Goal: Task Accomplishment & Management: Manage account settings

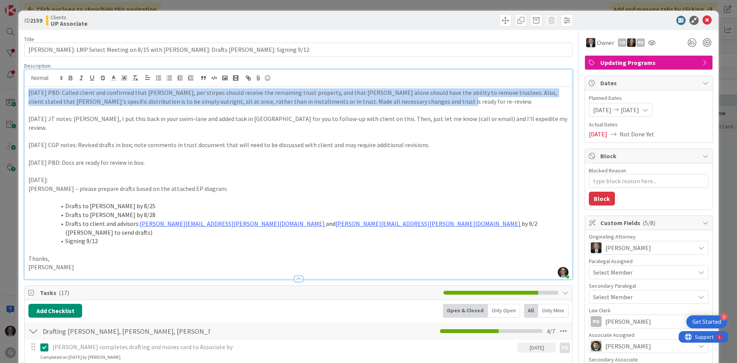
scroll to position [1135, 117]
drag, startPoint x: 38, startPoint y: 103, endPoint x: 31, endPoint y: 97, distance: 9.0
click at [38, 103] on p "[DATE] PBD: Called client and confirmed that [PERSON_NAME], per stirpes should …" at bounding box center [298, 96] width 540 height 17
click at [29, 92] on p "[DATE] PBD: Called client and confirmed that [PERSON_NAME], per stirpes should …" at bounding box center [298, 96] width 540 height 17
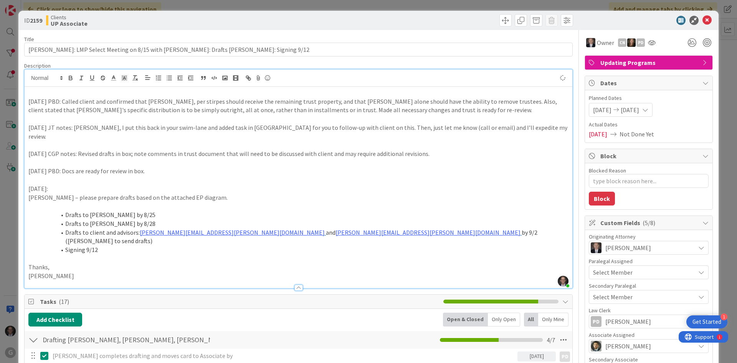
type textarea "x"
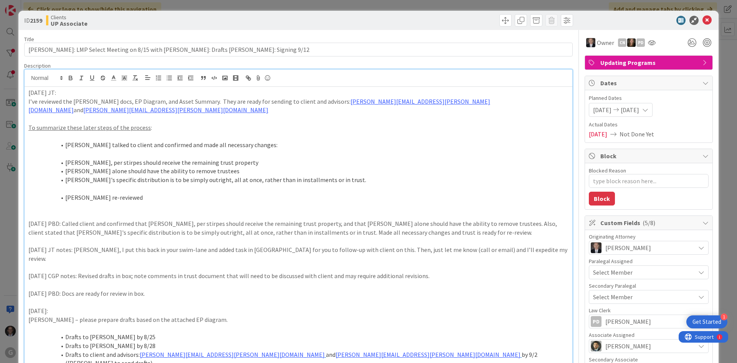
click at [27, 100] on div "[DATE] JT: I’ve reviewed the [PERSON_NAME] docs, EP Diagram, and Asset Summary.…" at bounding box center [299, 248] width 548 height 323
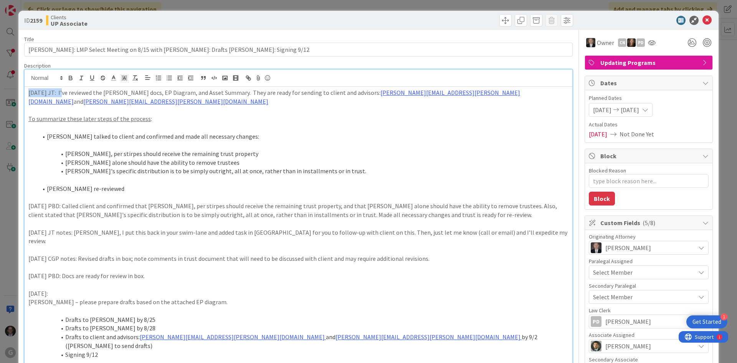
drag, startPoint x: 28, startPoint y: 92, endPoint x: 61, endPoint y: 91, distance: 33.0
click at [61, 91] on div "[DATE] JT: I’ve reviewed the [PERSON_NAME] docs, EP Diagram, and Asset Summary.…" at bounding box center [299, 239] width 548 height 305
click at [69, 77] on icon "button" at bounding box center [70, 77] width 3 height 2
click at [151, 127] on p at bounding box center [298, 127] width 540 height 9
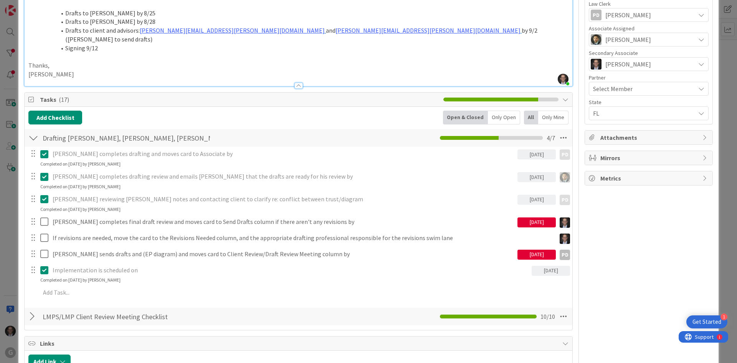
scroll to position [307, 0]
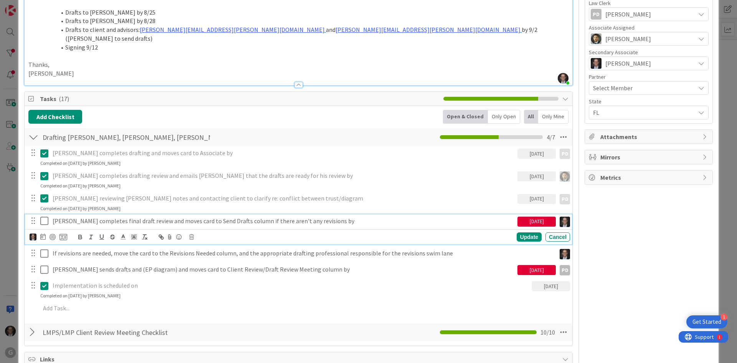
click at [43, 216] on icon at bounding box center [44, 220] width 8 height 9
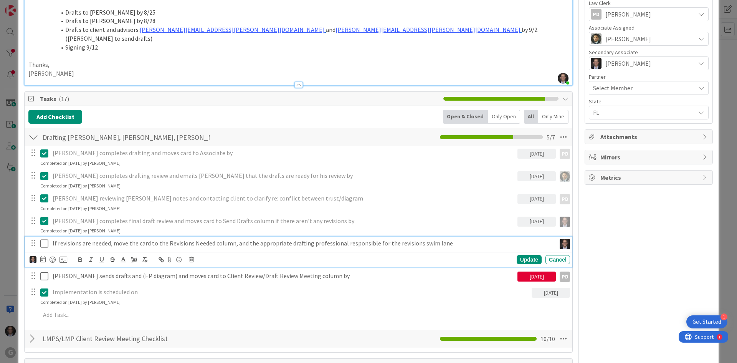
click at [99, 239] on p "If revisions are needed, move the card to the Revisions Needed column, and the …" at bounding box center [303, 243] width 500 height 9
click at [191, 257] on icon at bounding box center [191, 259] width 5 height 5
click at [214, 285] on div "Delete" at bounding box center [211, 292] width 28 height 14
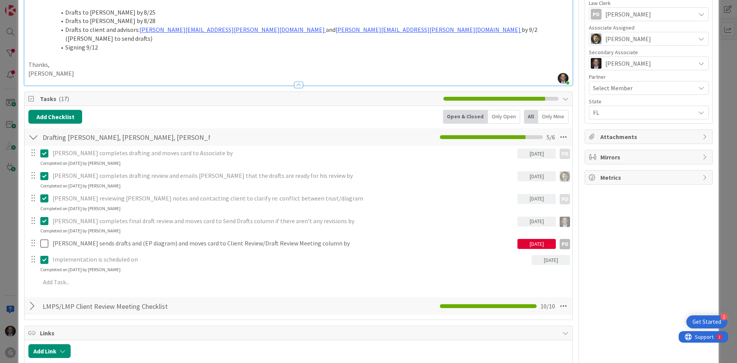
type textarea "x"
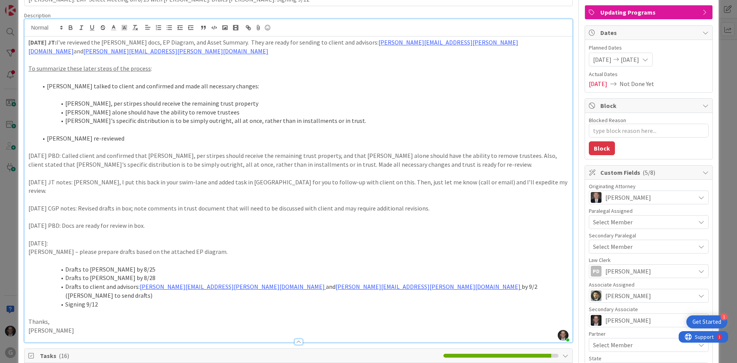
scroll to position [0, 0]
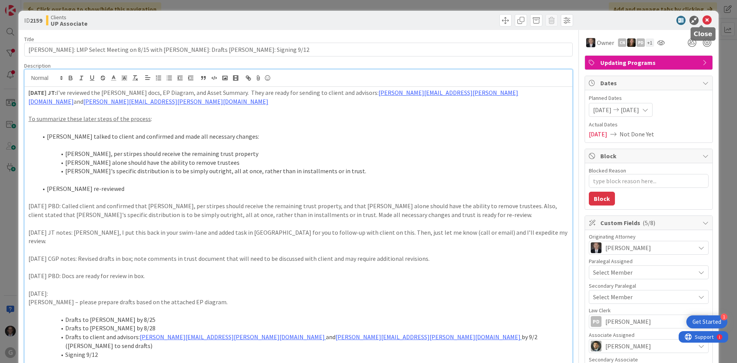
click at [702, 19] on icon at bounding box center [706, 20] width 9 height 9
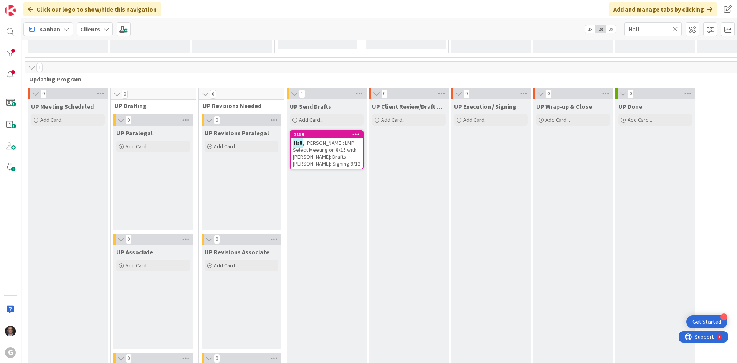
scroll to position [927, 84]
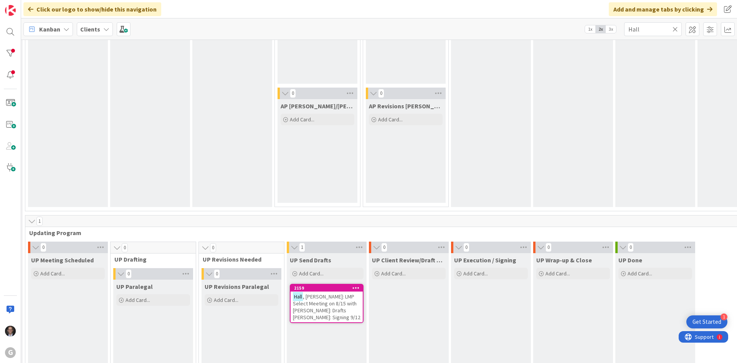
click at [676, 30] on icon at bounding box center [674, 29] width 5 height 7
click at [660, 29] on input "text" at bounding box center [653, 29] width 58 height 14
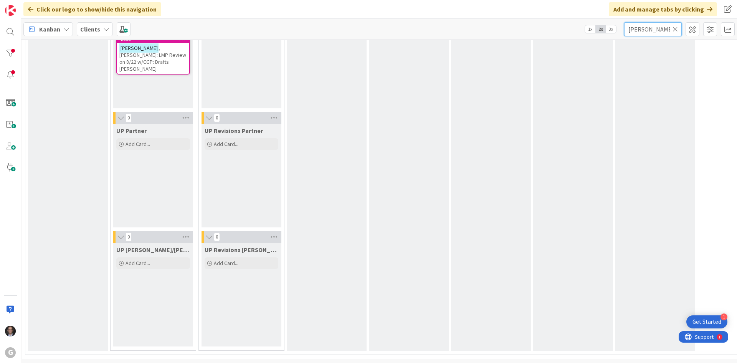
scroll to position [1135, 84]
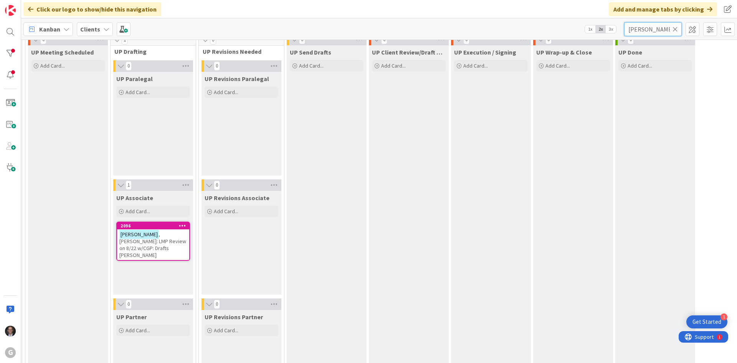
type input "[PERSON_NAME]"
click at [155, 247] on div "[PERSON_NAME]: LMP Review on 8/22 w/CGP: Drafts [PERSON_NAME]" at bounding box center [153, 244] width 72 height 31
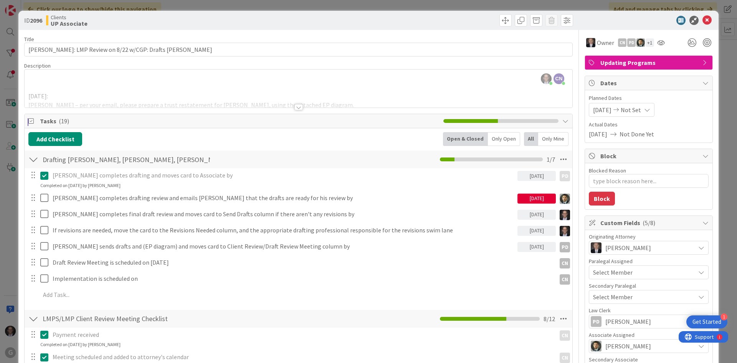
type textarea "x"
drag, startPoint x: 701, startPoint y: 21, endPoint x: 695, endPoint y: 30, distance: 10.2
click at [702, 21] on icon at bounding box center [706, 20] width 9 height 9
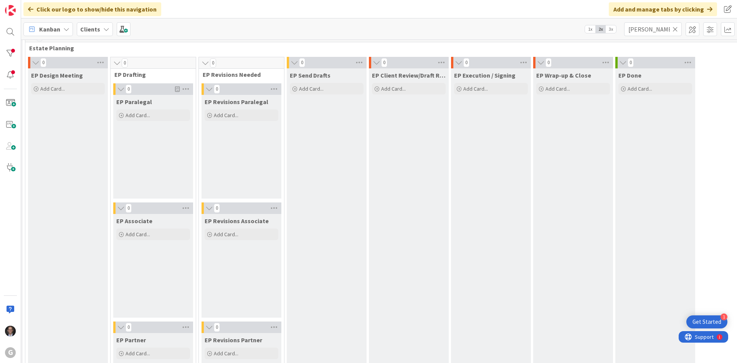
scroll to position [0, 84]
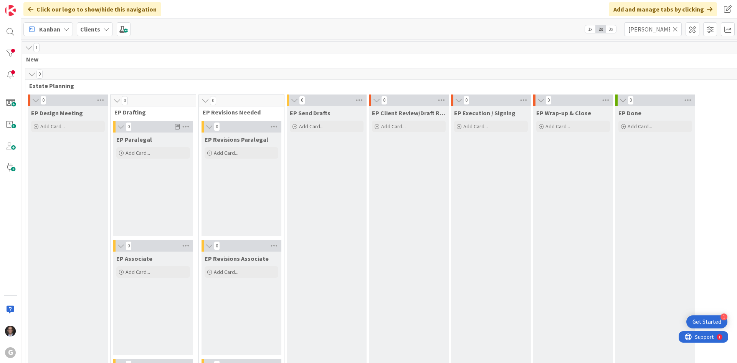
click at [675, 29] on icon at bounding box center [674, 29] width 5 height 7
click at [667, 28] on input "text" at bounding box center [653, 29] width 58 height 14
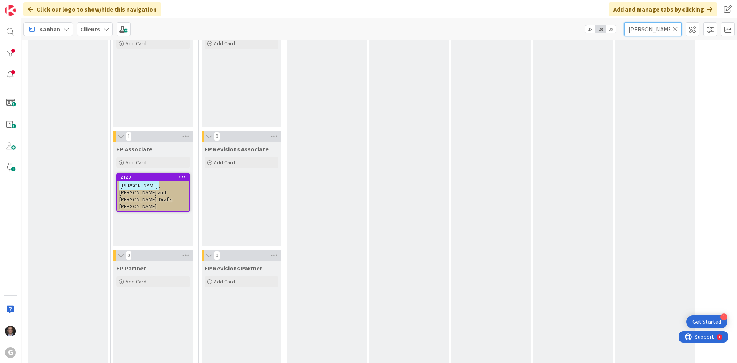
scroll to position [115, 84]
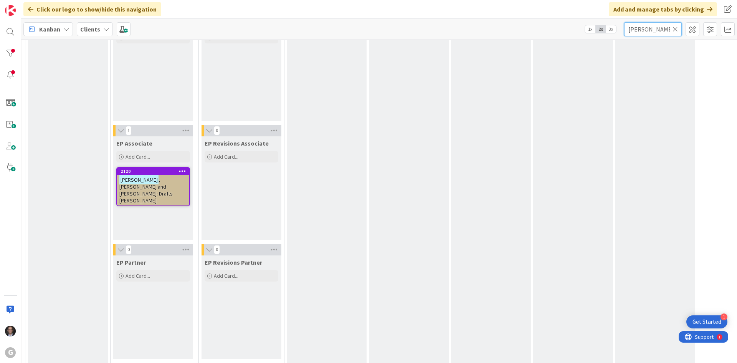
type input "[PERSON_NAME]"
click at [167, 181] on span ", [PERSON_NAME] and [PERSON_NAME]: Drafts [PERSON_NAME]" at bounding box center [145, 190] width 53 height 28
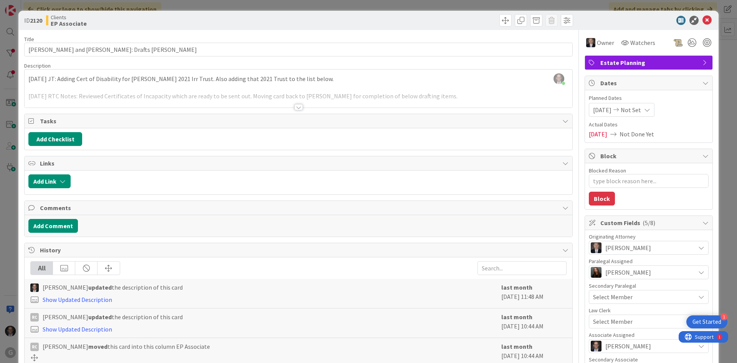
click at [295, 107] on div at bounding box center [298, 107] width 8 height 6
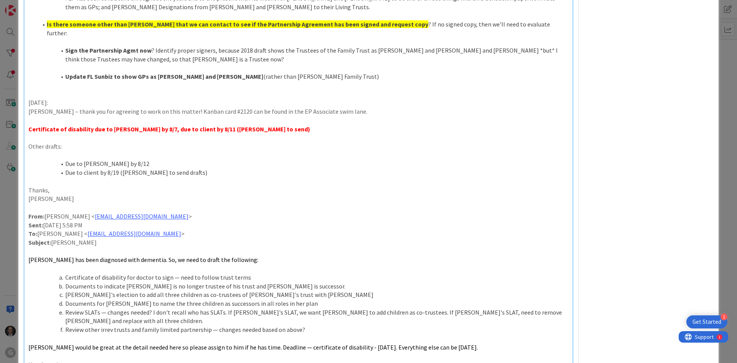
scroll to position [1113, 0]
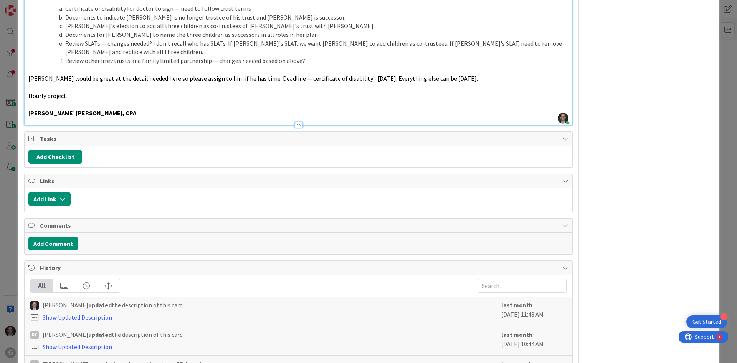
click at [51, 134] on span "Tasks" at bounding box center [299, 138] width 518 height 9
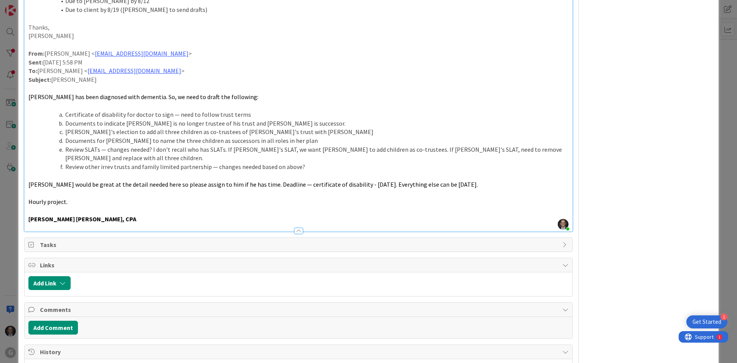
scroll to position [1021, 0]
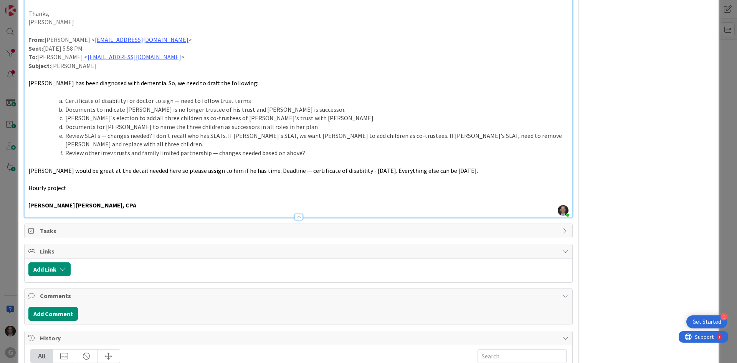
click at [123, 183] on p "Hourly project." at bounding box center [298, 187] width 540 height 9
click at [58, 201] on strong "[PERSON_NAME] [PERSON_NAME], CPA" at bounding box center [82, 205] width 108 height 8
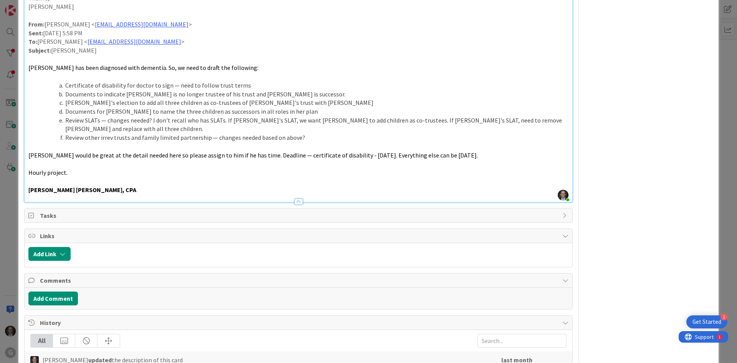
click at [46, 211] on span "Tasks" at bounding box center [299, 215] width 518 height 9
type textarea "x"
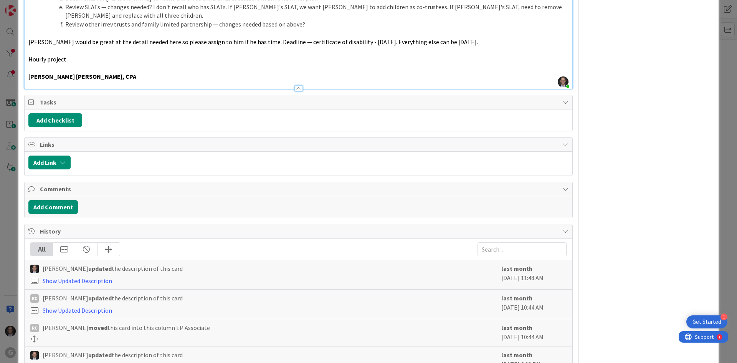
scroll to position [1151, 0]
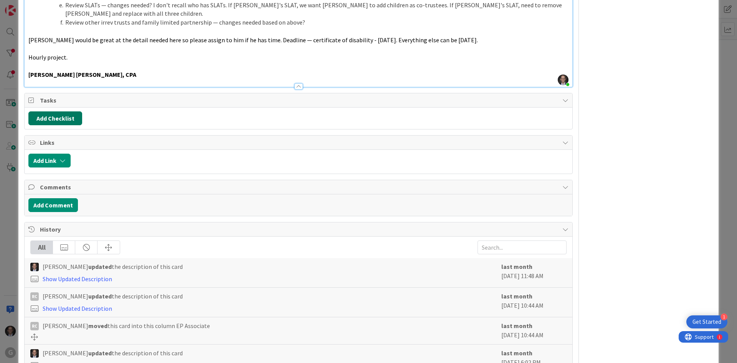
click at [38, 111] on button "Add Checklist" at bounding box center [55, 118] width 54 height 14
type input "Drafting"
click at [40, 166] on button "Add" at bounding box center [42, 173] width 20 height 14
type textarea "x"
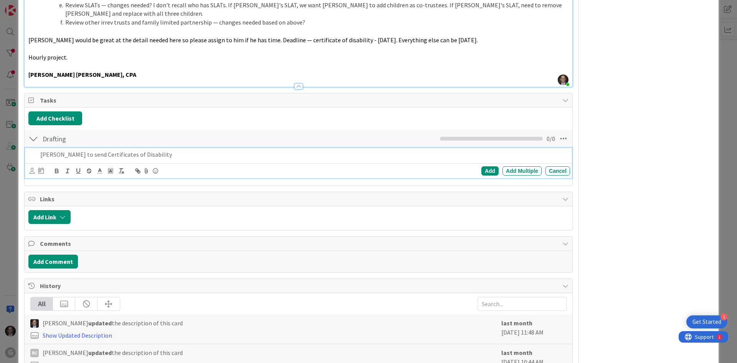
click at [58, 79] on div at bounding box center [299, 83] width 548 height 8
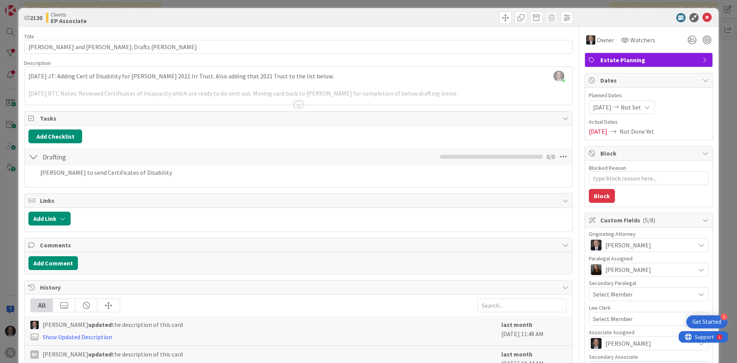
scroll to position [0, 0]
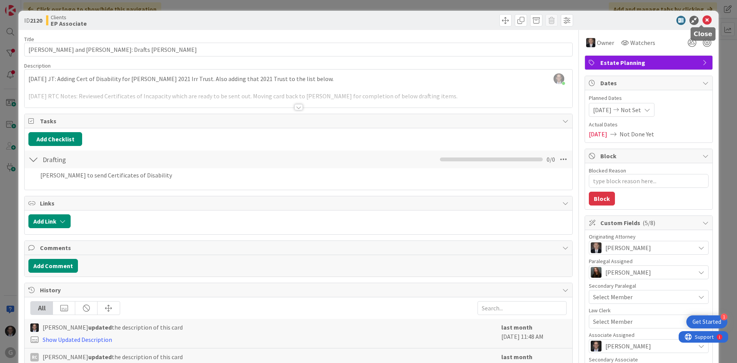
click at [702, 20] on icon at bounding box center [706, 20] width 9 height 9
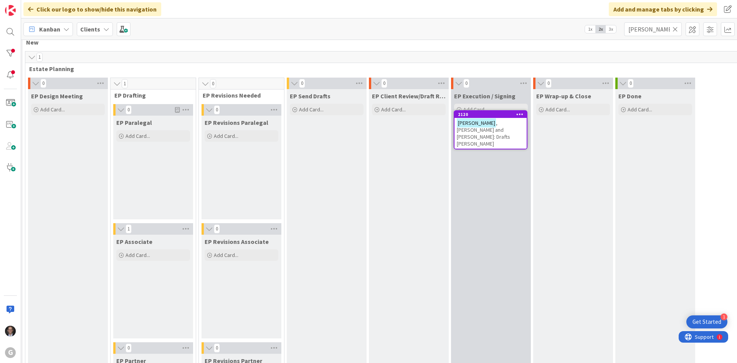
scroll to position [15, 84]
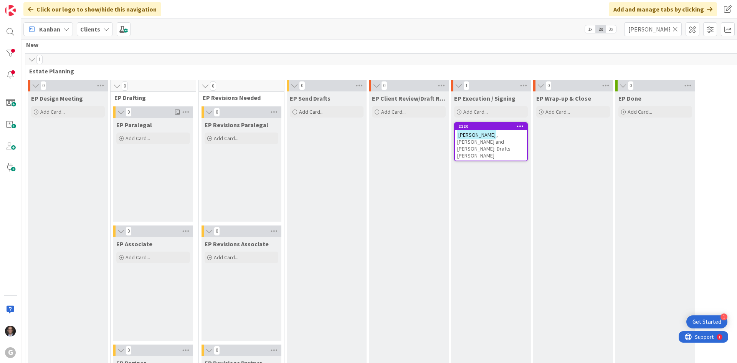
click at [495, 141] on span ", [PERSON_NAME] and [PERSON_NAME]: Drafts [PERSON_NAME]" at bounding box center [483, 145] width 53 height 28
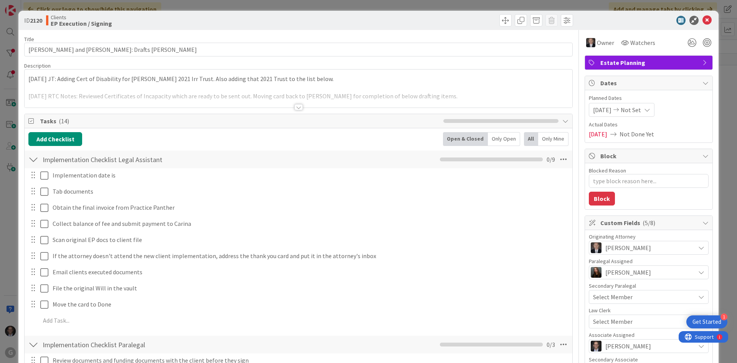
type textarea "x"
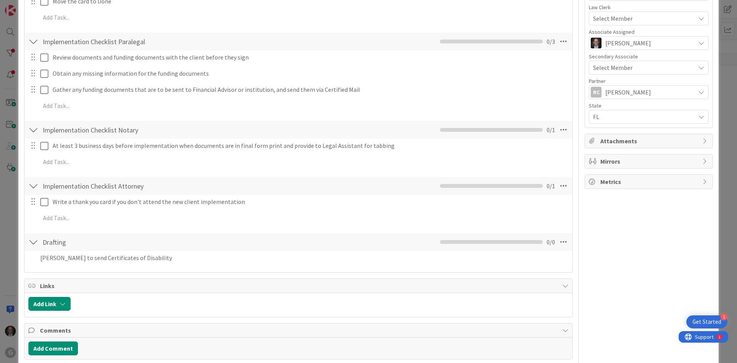
scroll to position [307, 0]
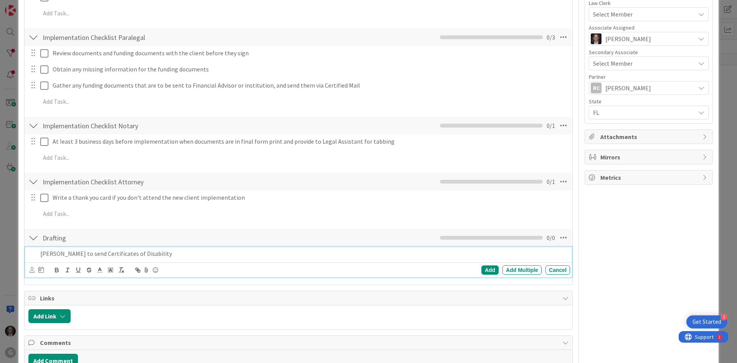
click at [135, 257] on p "[PERSON_NAME] to send Certificates of Disability" at bounding box center [303, 253] width 526 height 9
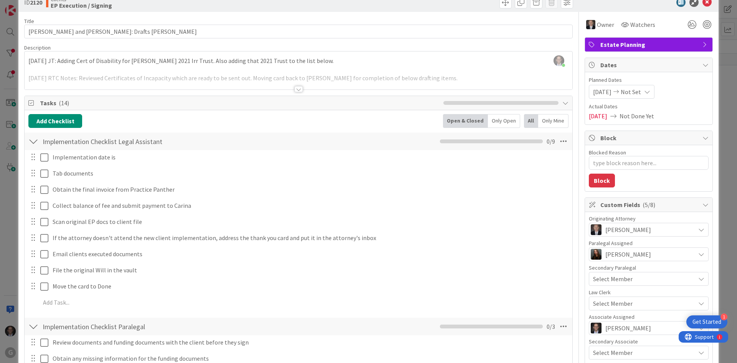
scroll to position [0, 0]
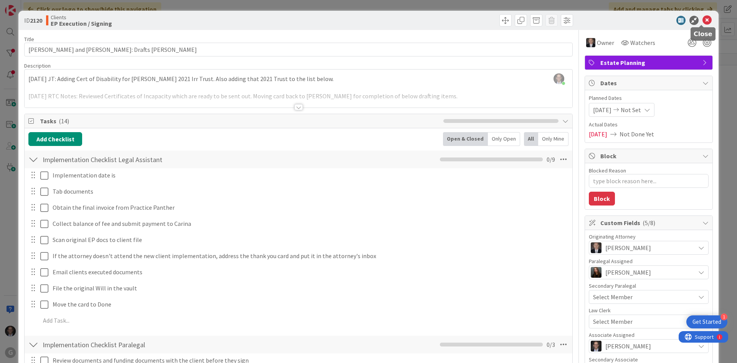
click at [702, 18] on icon at bounding box center [706, 20] width 9 height 9
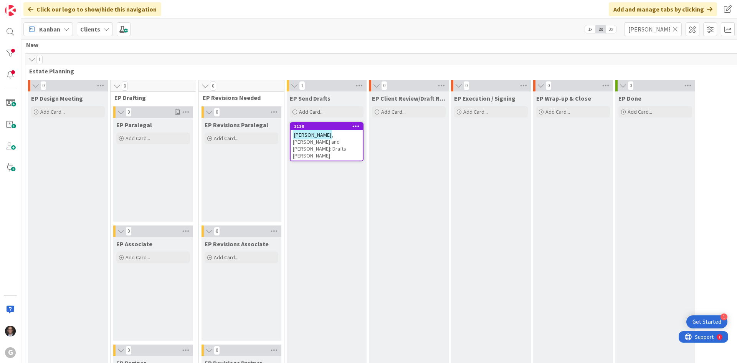
click at [339, 138] on span ", [PERSON_NAME] and [PERSON_NAME]: Drafts [PERSON_NAME]" at bounding box center [319, 145] width 53 height 28
type textarea "x"
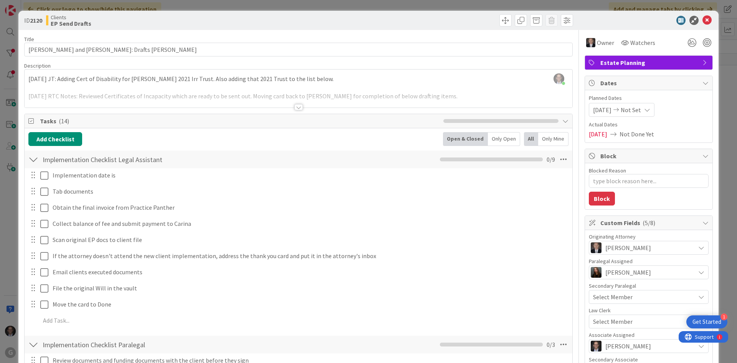
scroll to position [38, 0]
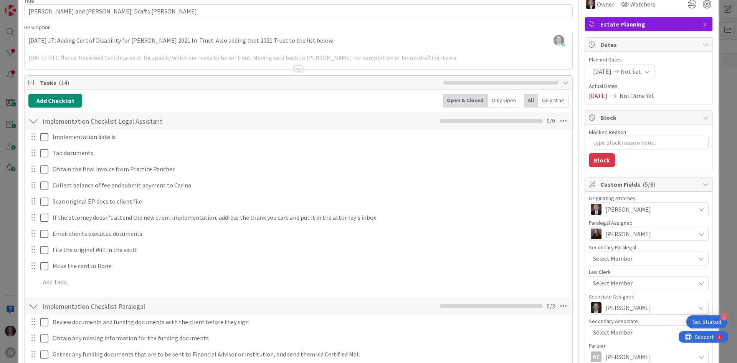
click at [36, 124] on div at bounding box center [33, 121] width 10 height 14
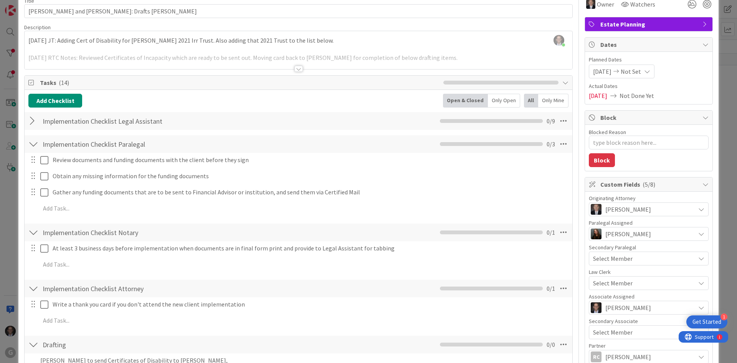
click at [34, 144] on div at bounding box center [33, 144] width 10 height 14
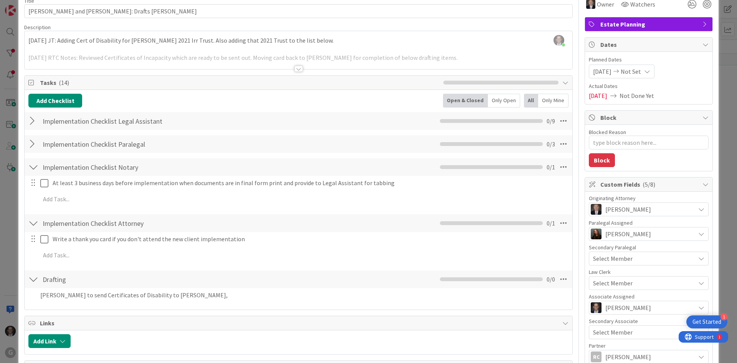
click at [34, 167] on div at bounding box center [33, 167] width 10 height 14
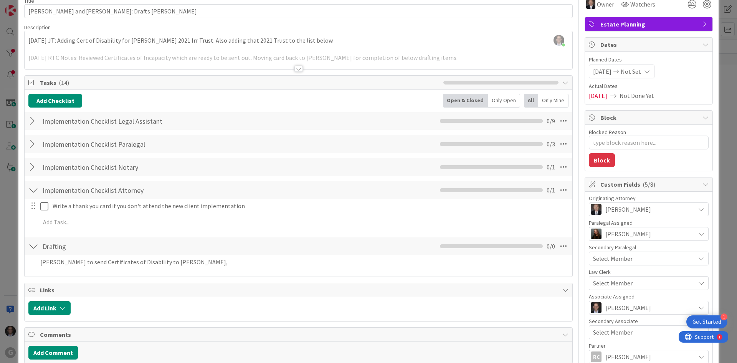
click at [33, 190] on div at bounding box center [33, 190] width 10 height 14
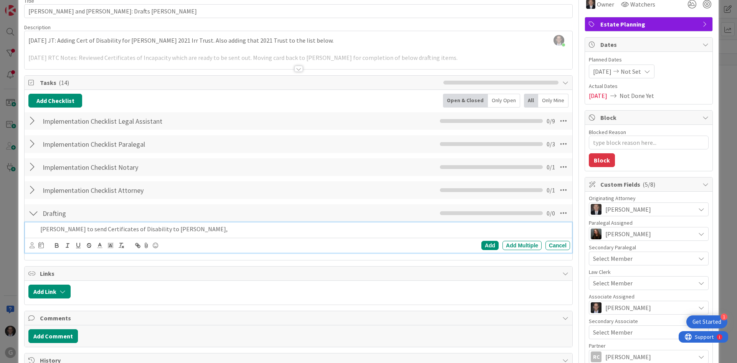
click at [161, 231] on p "[PERSON_NAME] to send Certificates of Disability to [PERSON_NAME]," at bounding box center [303, 228] width 526 height 9
click at [195, 228] on p "[PERSON_NAME] to send Certificates of Disability for signing -- to [GEOGRAPHIC_…" at bounding box center [303, 228] width 526 height 9
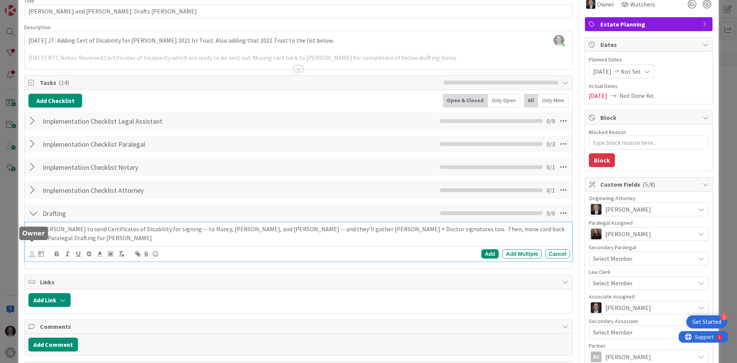
click at [30, 251] on icon at bounding box center [32, 254] width 5 height 6
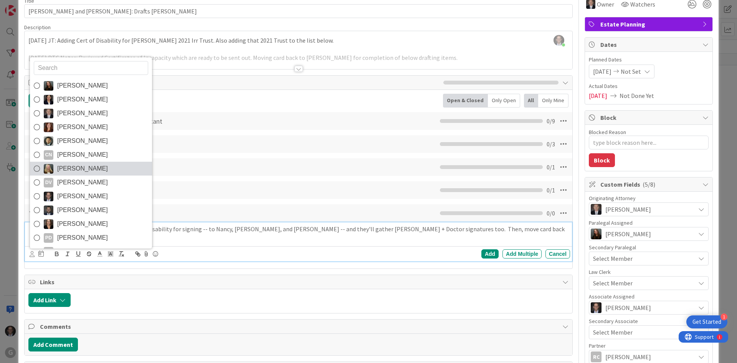
scroll to position [27, 0]
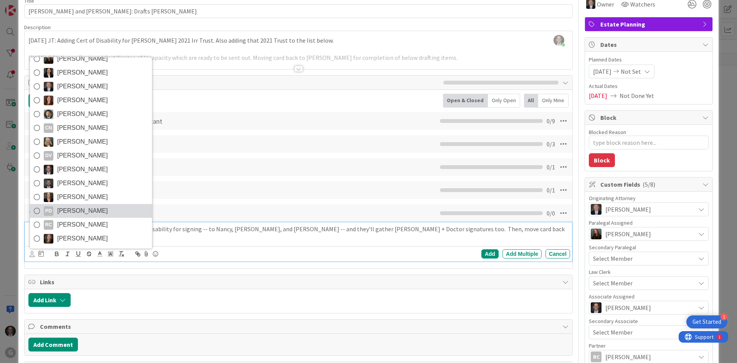
click at [36, 205] on icon at bounding box center [37, 211] width 6 height 12
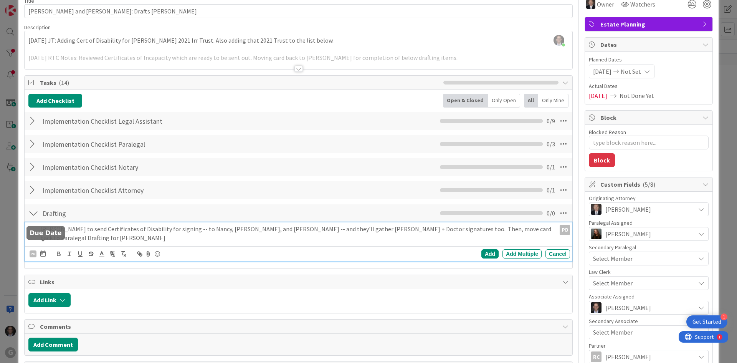
click at [42, 250] on icon at bounding box center [42, 253] width 5 height 6
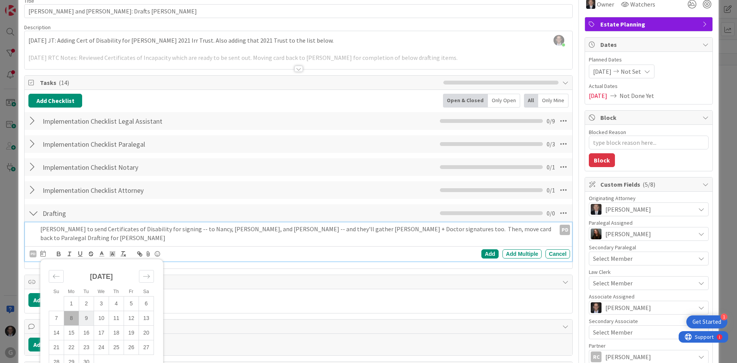
click at [87, 311] on td "9" at bounding box center [86, 318] width 15 height 15
click at [482, 254] on div "Add" at bounding box center [489, 253] width 17 height 9
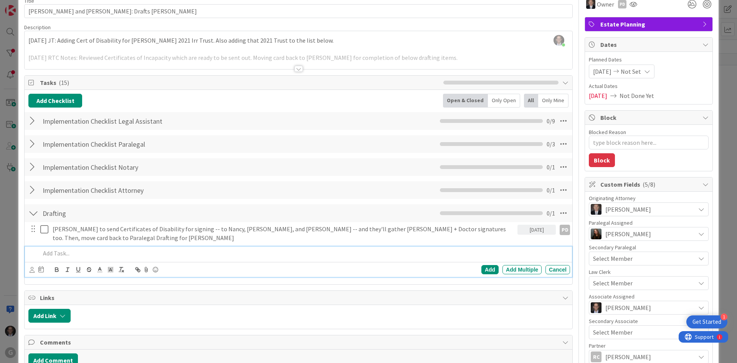
click at [70, 256] on p at bounding box center [303, 253] width 526 height 9
click at [31, 269] on icon at bounding box center [32, 270] width 5 height 6
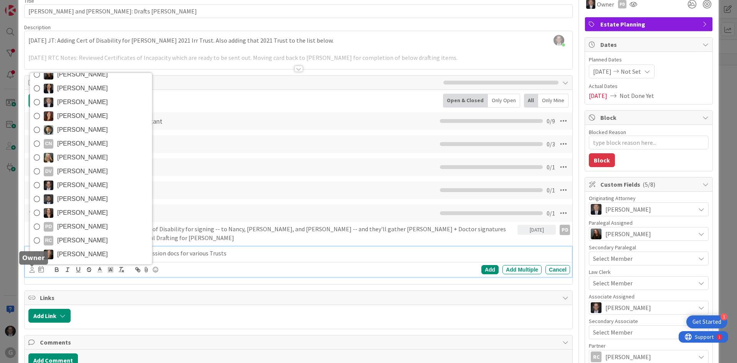
scroll to position [0, 0]
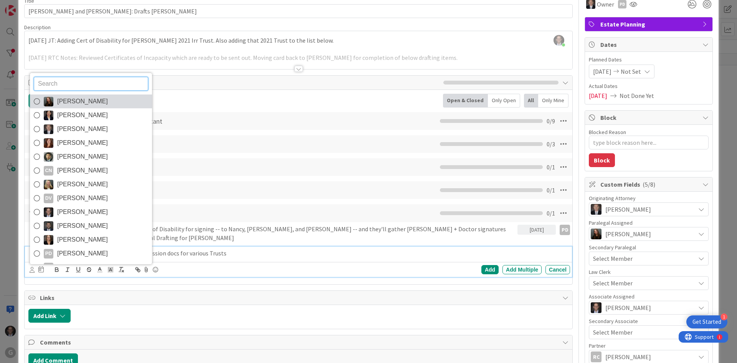
click at [38, 100] on icon at bounding box center [37, 102] width 6 height 12
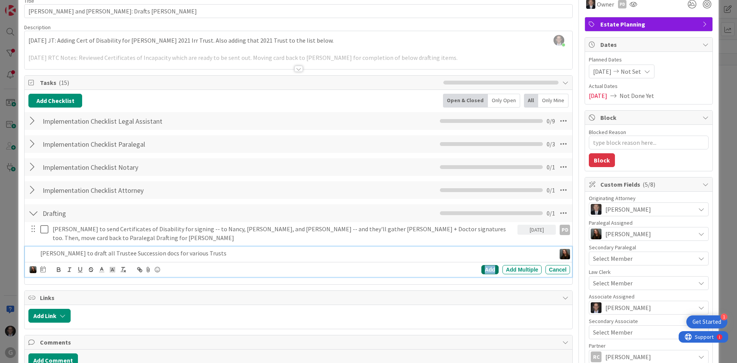
click at [481, 271] on div "Add" at bounding box center [489, 269] width 17 height 9
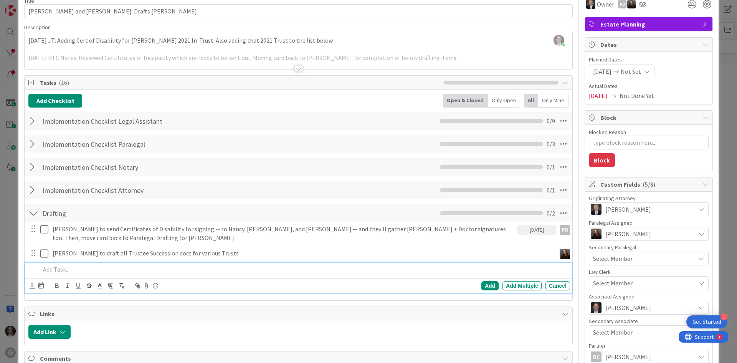
click at [62, 267] on p at bounding box center [303, 269] width 526 height 9
click at [31, 286] on icon at bounding box center [32, 286] width 5 height 6
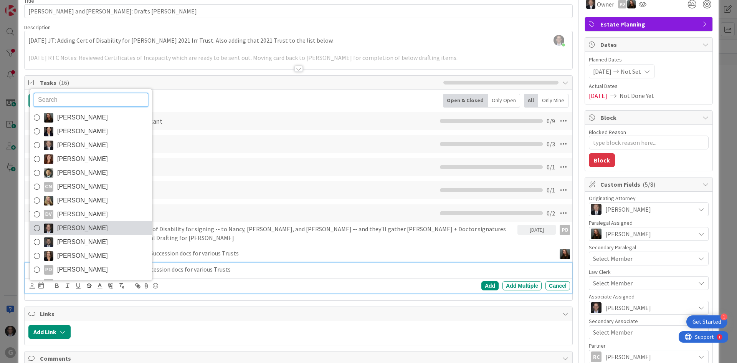
click at [36, 229] on icon at bounding box center [37, 228] width 6 height 12
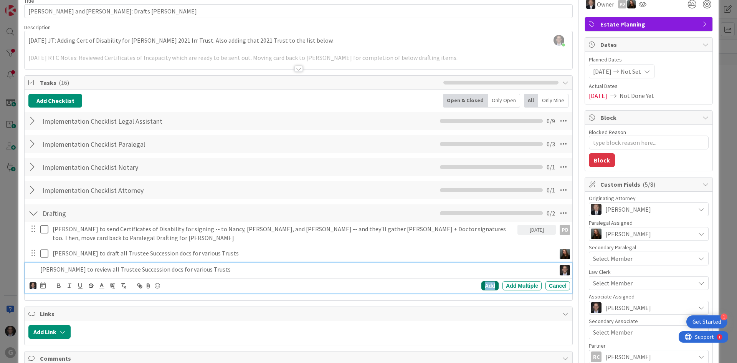
click at [482, 286] on div "Add" at bounding box center [489, 285] width 17 height 9
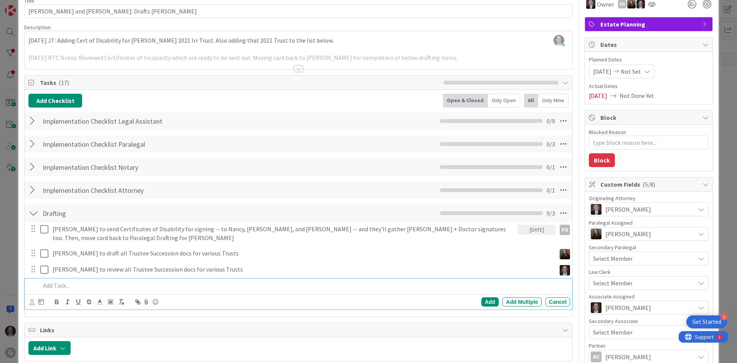
click at [73, 286] on p at bounding box center [303, 285] width 526 height 9
click at [31, 303] on icon at bounding box center [32, 302] width 5 height 6
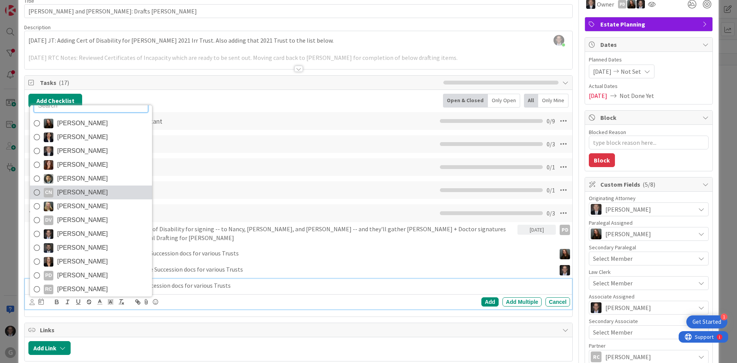
scroll to position [27, 0]
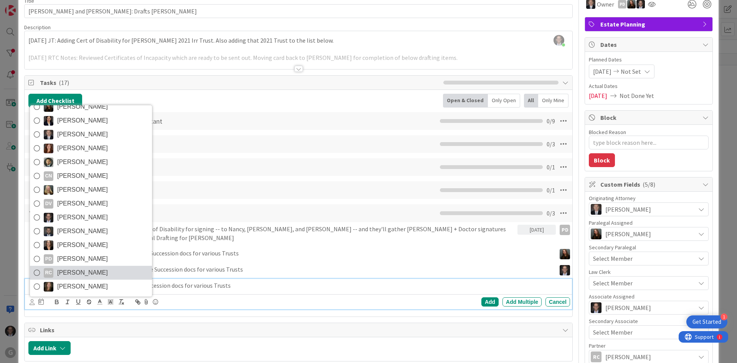
click at [38, 273] on icon at bounding box center [37, 273] width 6 height 12
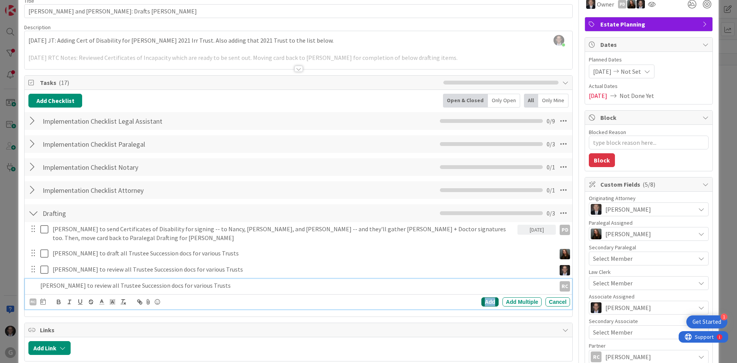
click at [487, 302] on div "Add" at bounding box center [489, 301] width 17 height 9
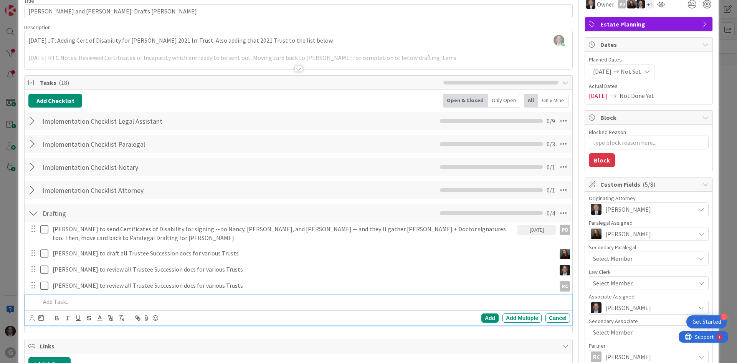
click at [70, 302] on p at bounding box center [303, 301] width 526 height 9
click at [144, 300] on p "[PERSON_NAME] to send all Trustee Succession docs to [GEOGRAPHIC_DATA], [PERSON…" at bounding box center [303, 301] width 526 height 9
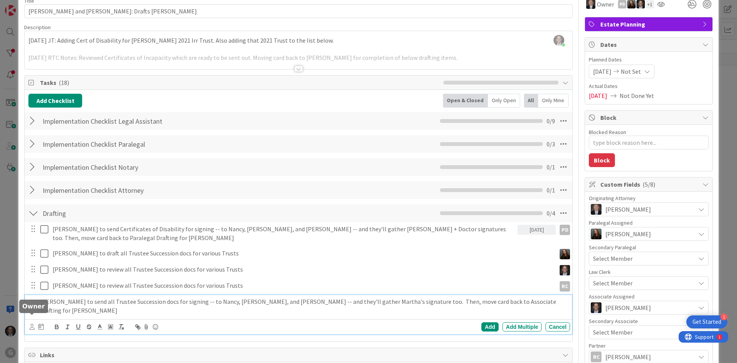
click at [30, 323] on icon at bounding box center [32, 326] width 5 height 6
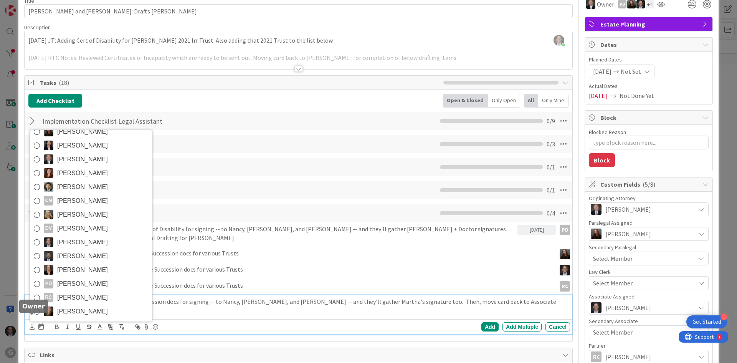
scroll to position [0, 0]
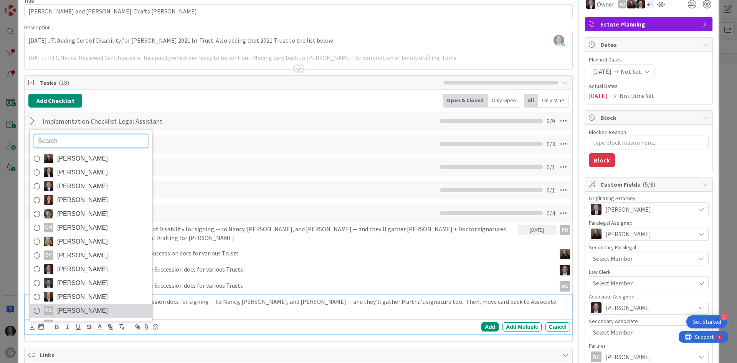
click at [38, 305] on icon at bounding box center [37, 311] width 6 height 12
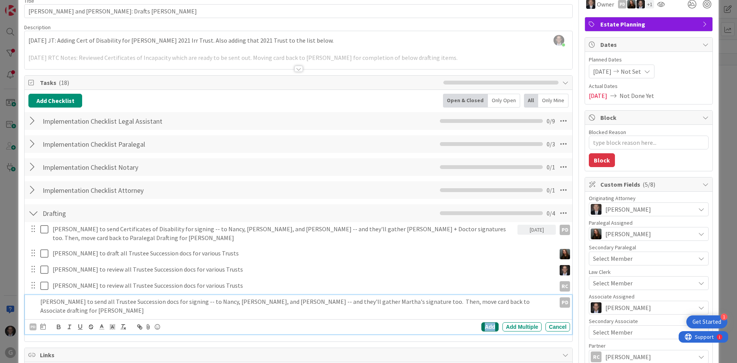
click at [481, 322] on div "Add" at bounding box center [489, 326] width 17 height 9
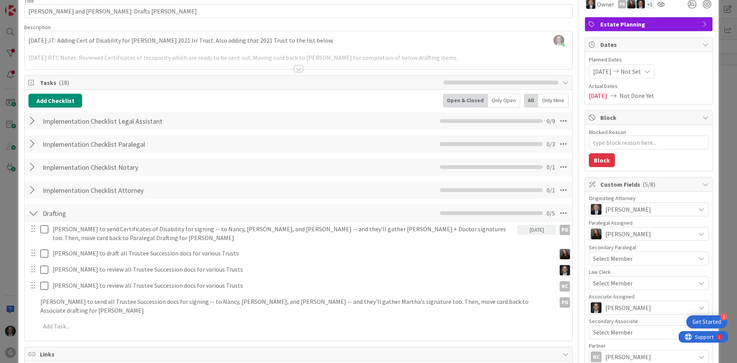
type textarea "x"
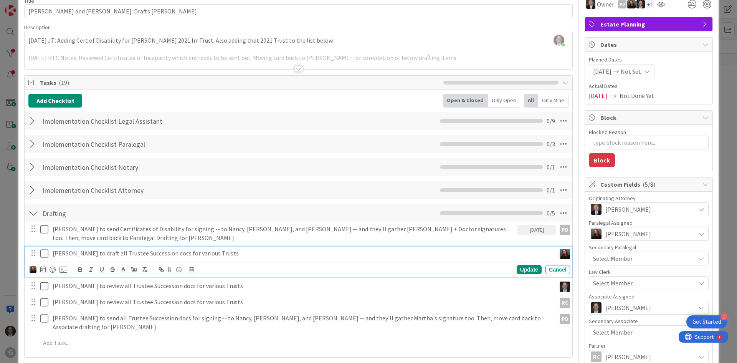
click at [165, 254] on p "[PERSON_NAME] to draft all Trustee Succession docs for various Trusts" at bounding box center [303, 253] width 500 height 9
click at [43, 268] on icon at bounding box center [42, 269] width 5 height 6
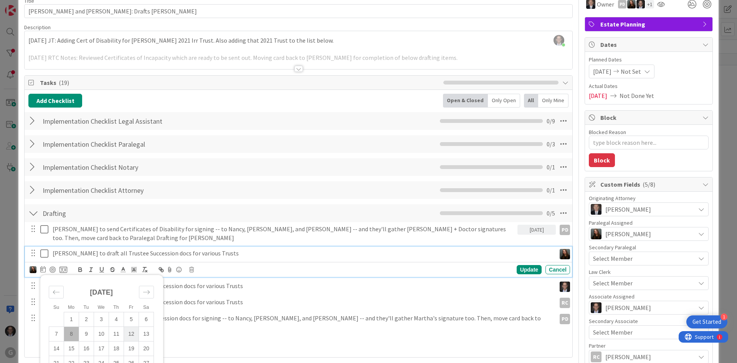
click at [134, 337] on td "12" at bounding box center [131, 334] width 15 height 15
type input "[DATE]"
type textarea "x"
click at [522, 267] on div "Update" at bounding box center [528, 269] width 25 height 9
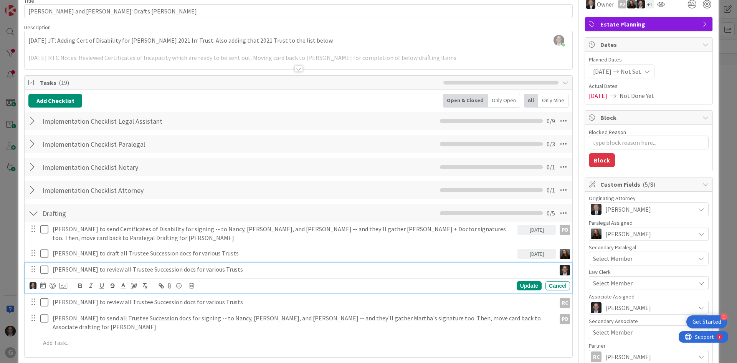
click at [122, 269] on p "[PERSON_NAME] to review all Trustee Succession docs for various Trusts" at bounding box center [303, 269] width 500 height 9
click at [43, 284] on icon at bounding box center [42, 285] width 5 height 6
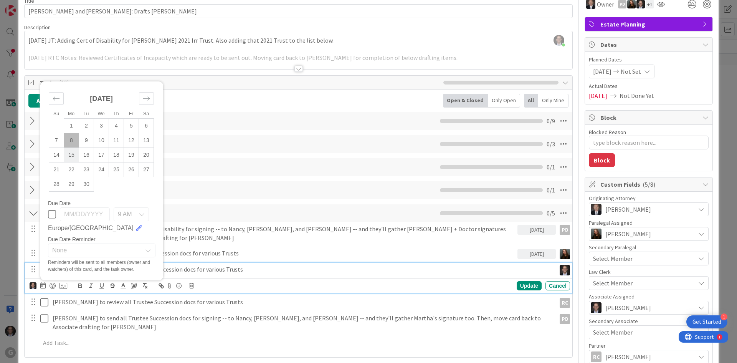
click at [71, 154] on td "15" at bounding box center [71, 155] width 15 height 15
type input "[DATE]"
type textarea "x"
click at [523, 286] on div "Update" at bounding box center [528, 285] width 25 height 9
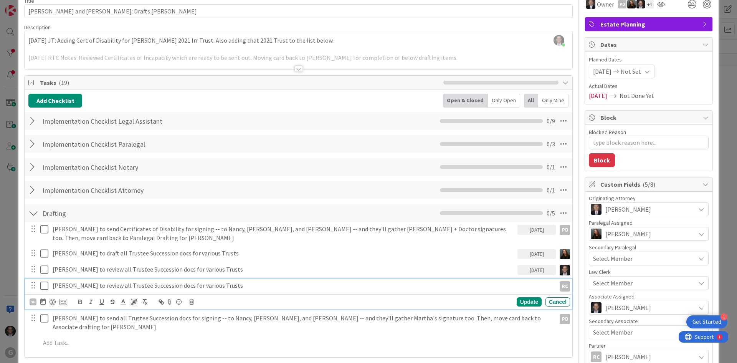
click at [69, 284] on p "[PERSON_NAME] to review all Trustee Succession docs for various Trusts" at bounding box center [303, 285] width 500 height 9
click at [45, 300] on icon at bounding box center [42, 301] width 5 height 6
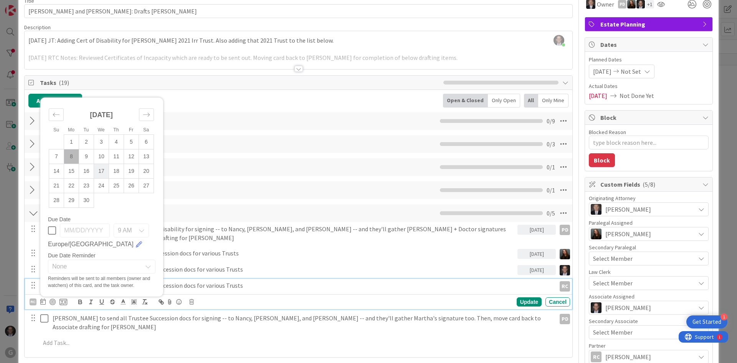
click at [101, 171] on td "17" at bounding box center [101, 171] width 15 height 15
type input "[DATE]"
type textarea "x"
click at [523, 298] on div "Update" at bounding box center [528, 301] width 25 height 9
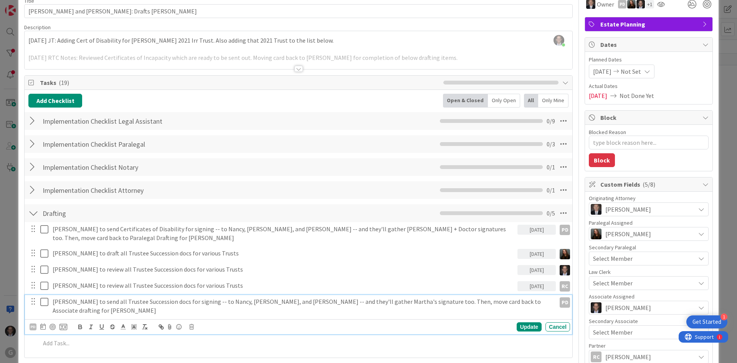
click at [74, 300] on p "[PERSON_NAME] to send all Trustee Succession docs for signing -- to Nancy, [PER…" at bounding box center [303, 305] width 500 height 17
click at [41, 323] on icon at bounding box center [42, 326] width 5 height 6
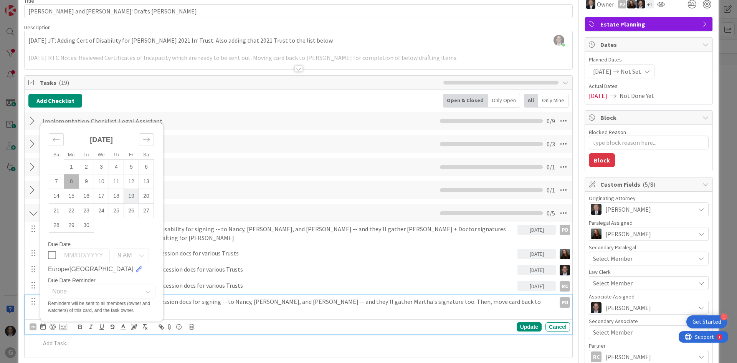
click at [132, 190] on td "19" at bounding box center [131, 195] width 15 height 15
type input "[DATE]"
click at [517, 322] on div "Update" at bounding box center [528, 326] width 25 height 9
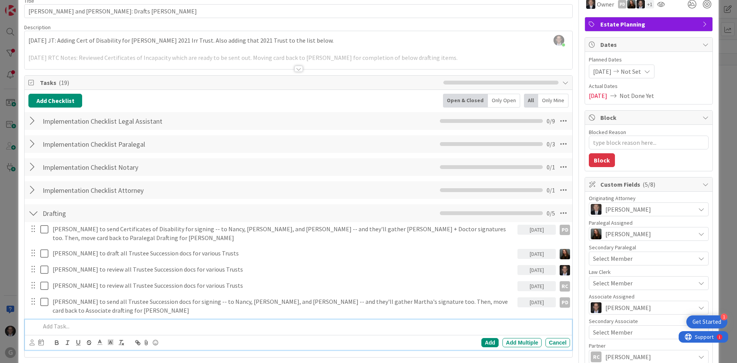
click at [69, 322] on p at bounding box center [303, 326] width 526 height 9
click at [31, 339] on icon at bounding box center [32, 342] width 5 height 6
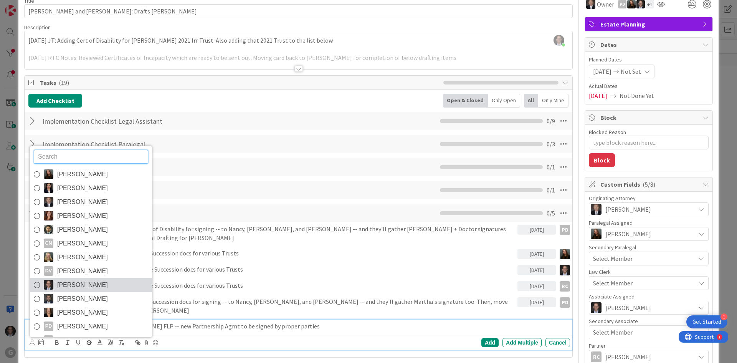
click at [37, 279] on icon at bounding box center [37, 285] width 6 height 12
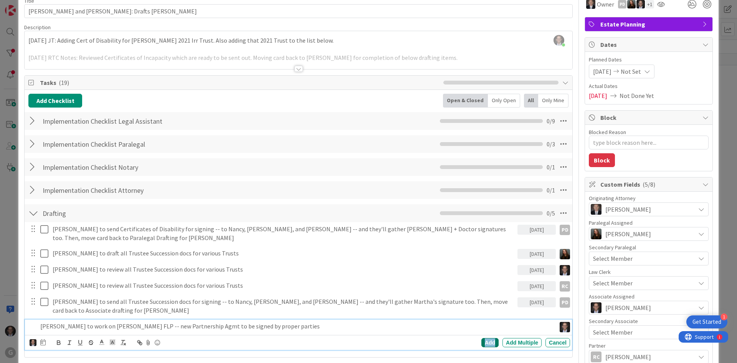
click at [483, 338] on div "Add" at bounding box center [489, 342] width 17 height 9
type textarea "x"
click at [84, 322] on p "[PERSON_NAME] to work on [PERSON_NAME] FLP -- new Partnership Agmt to be signed…" at bounding box center [303, 326] width 500 height 9
click at [43, 339] on icon at bounding box center [42, 342] width 5 height 6
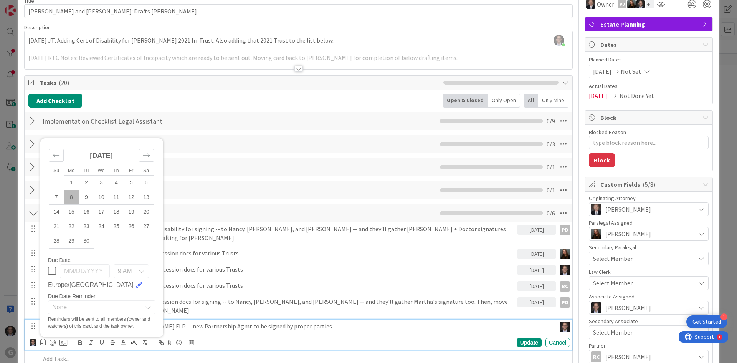
drag, startPoint x: 130, startPoint y: 218, endPoint x: 193, endPoint y: 226, distance: 63.5
click at [130, 219] on td "26" at bounding box center [131, 226] width 15 height 15
type input "[DATE]"
click at [520, 338] on div "Update" at bounding box center [528, 342] width 25 height 9
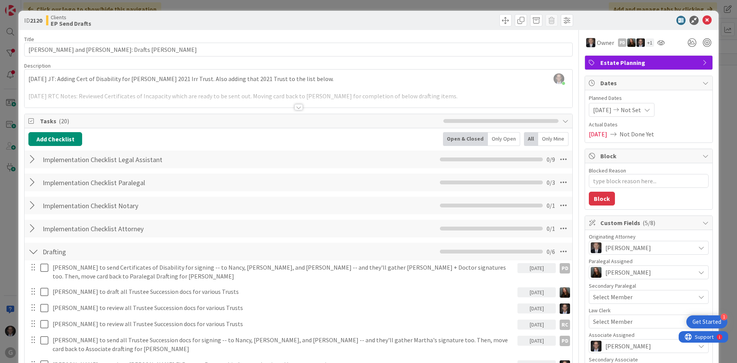
click at [295, 106] on div at bounding box center [298, 107] width 8 height 6
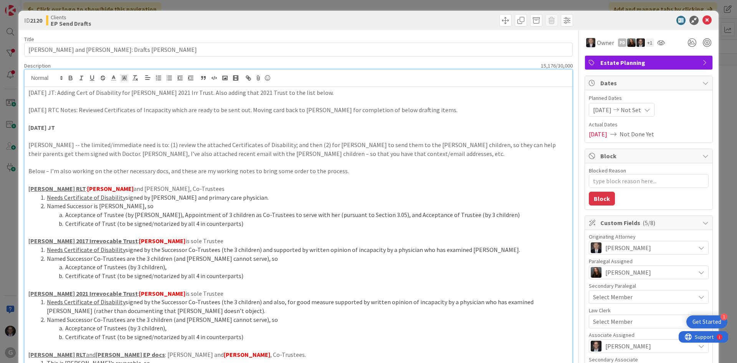
drag, startPoint x: 28, startPoint y: 92, endPoint x: 40, endPoint y: 91, distance: 12.3
click at [28, 92] on p "[DATE] JT: Adding Cert of Disability for [PERSON_NAME] 2021 Irr Trust. Also add…" at bounding box center [298, 92] width 540 height 9
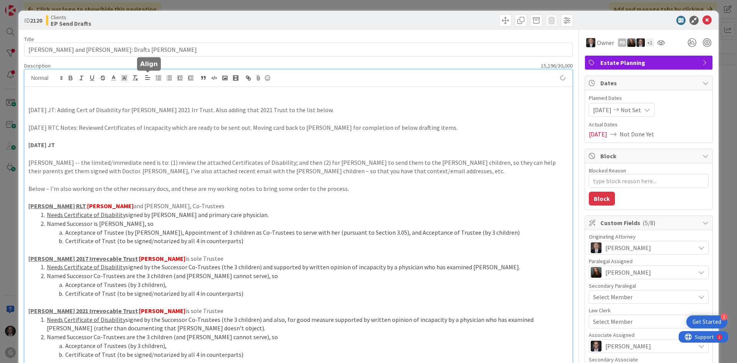
type textarea "x"
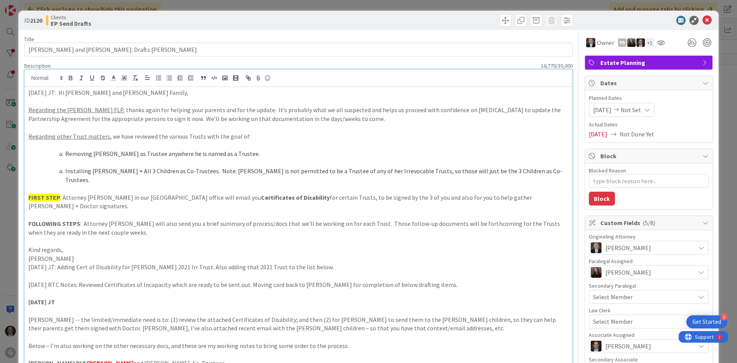
drag, startPoint x: 59, startPoint y: 95, endPoint x: 28, endPoint y: 91, distance: 31.4
click at [28, 91] on p "[DATE] JT: Hi [PERSON_NAME] and [PERSON_NAME] Family," at bounding box center [298, 92] width 540 height 9
drag, startPoint x: 27, startPoint y: 92, endPoint x: 63, endPoint y: 93, distance: 36.1
click at [70, 79] on icon "button" at bounding box center [70, 79] width 3 height 2
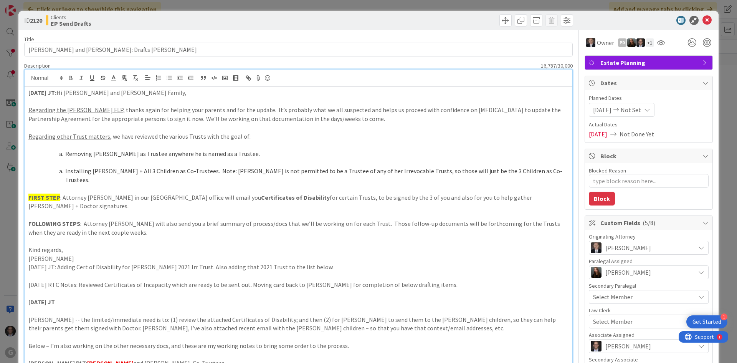
click at [46, 102] on p at bounding box center [298, 101] width 540 height 9
click at [31, 125] on p at bounding box center [298, 127] width 540 height 9
click at [66, 152] on li "Removing [PERSON_NAME] as Trustee anywhere he is named as a Trustee." at bounding box center [303, 153] width 531 height 9
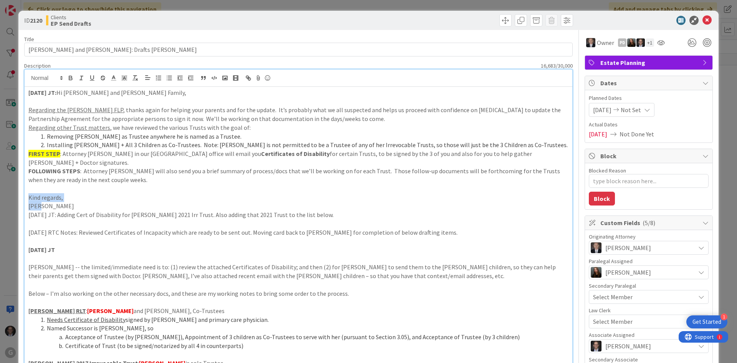
drag, startPoint x: 30, startPoint y: 187, endPoint x: 70, endPoint y: 197, distance: 41.9
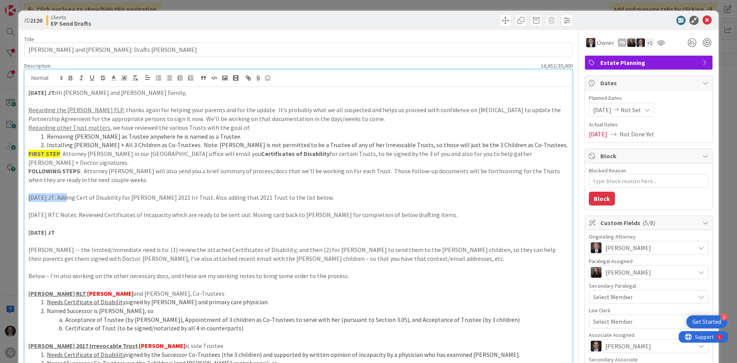
drag, startPoint x: 29, startPoint y: 188, endPoint x: 59, endPoint y: 156, distance: 44.0
click at [63, 193] on p "[DATE] JT: Adding Cert of Disability for [PERSON_NAME] 2021 Irr Trust. Also add…" at bounding box center [298, 197] width 540 height 9
click at [72, 78] on icon "button" at bounding box center [70, 77] width 7 height 7
click at [129, 184] on p at bounding box center [298, 188] width 540 height 9
type textarea "x"
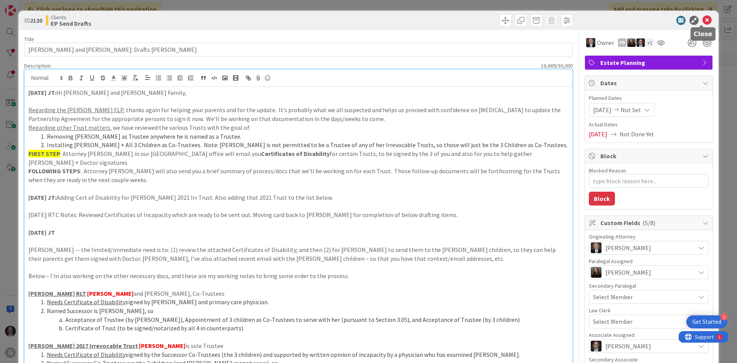
click at [702, 18] on icon at bounding box center [706, 20] width 9 height 9
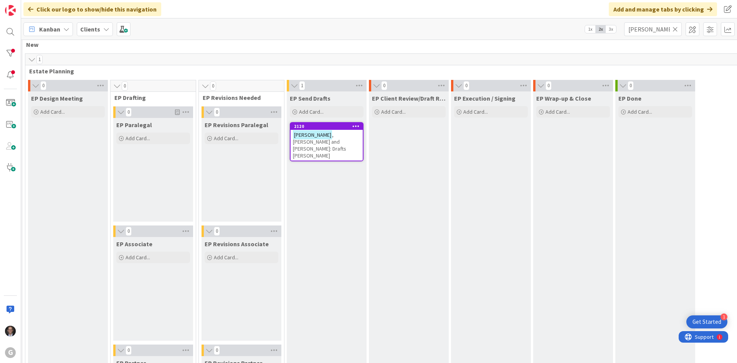
click at [677, 28] on icon at bounding box center [674, 29] width 5 height 7
click at [656, 31] on input "text" at bounding box center [653, 29] width 58 height 14
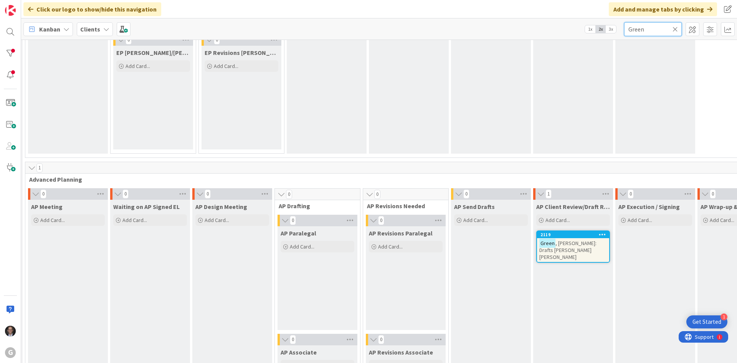
scroll to position [552, 84]
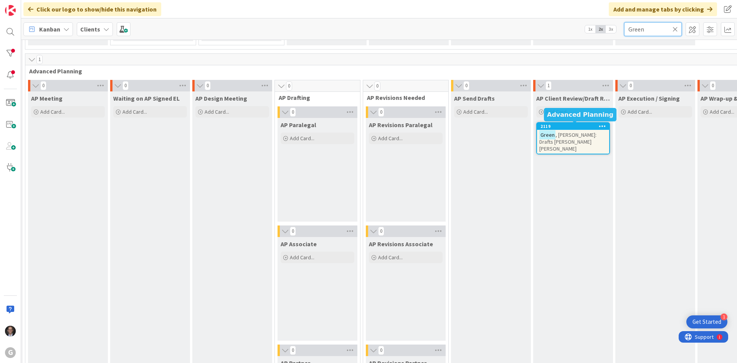
type input "Green"
click at [556, 134] on span ", [PERSON_NAME]: Drafts [PERSON_NAME] [PERSON_NAME]" at bounding box center [567, 141] width 57 height 21
type textarea "x"
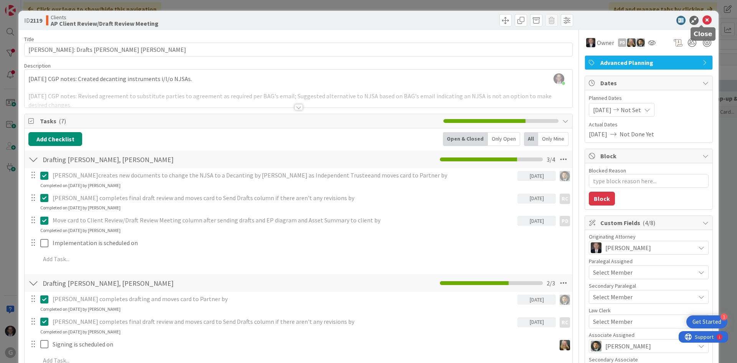
click at [702, 22] on icon at bounding box center [706, 20] width 9 height 9
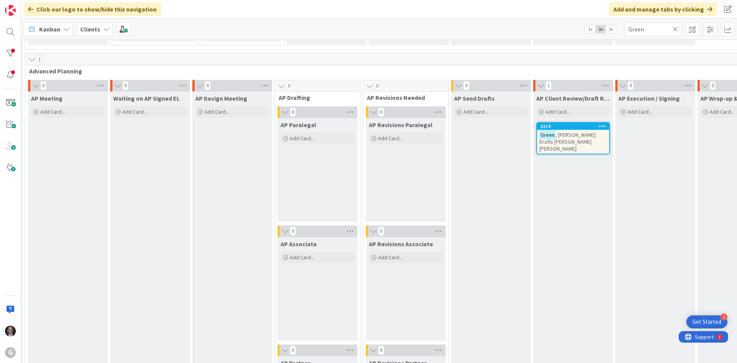
click at [675, 28] on icon at bounding box center [674, 29] width 5 height 7
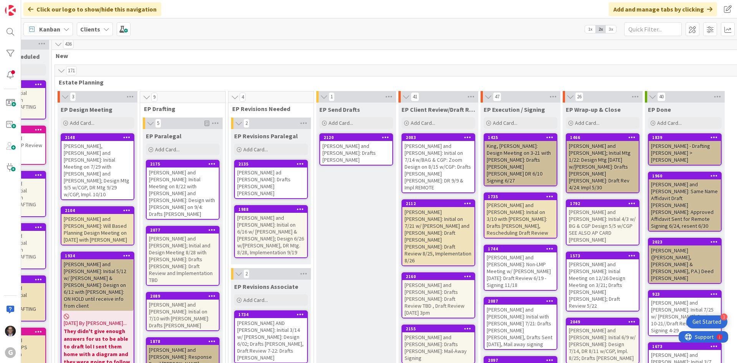
scroll to position [0, 54]
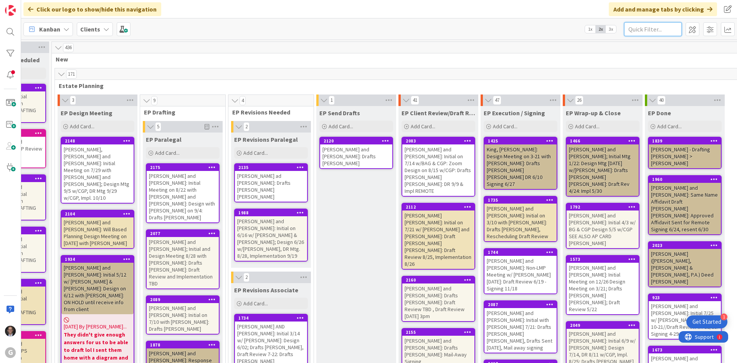
click at [655, 29] on input "text" at bounding box center [653, 29] width 58 height 14
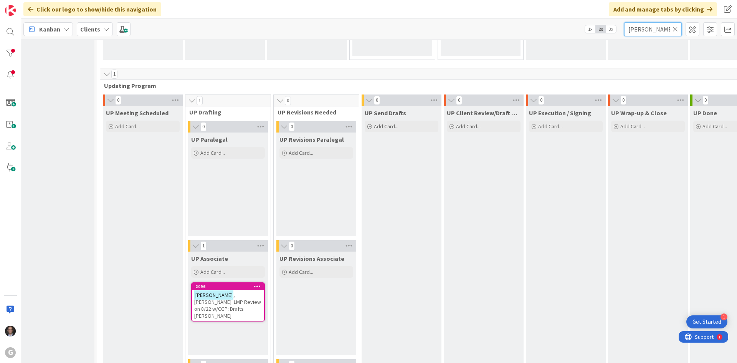
scroll to position [1113, 9]
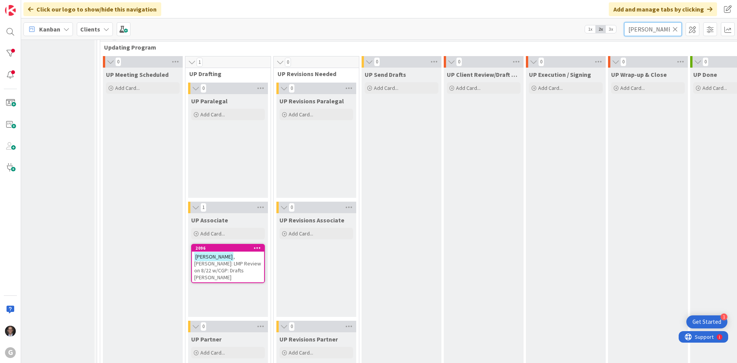
type input "[PERSON_NAME]"
click at [230, 257] on span ", [PERSON_NAME]: LMP Review on 8/22 w/CGP: Drafts [PERSON_NAME]" at bounding box center [227, 267] width 67 height 28
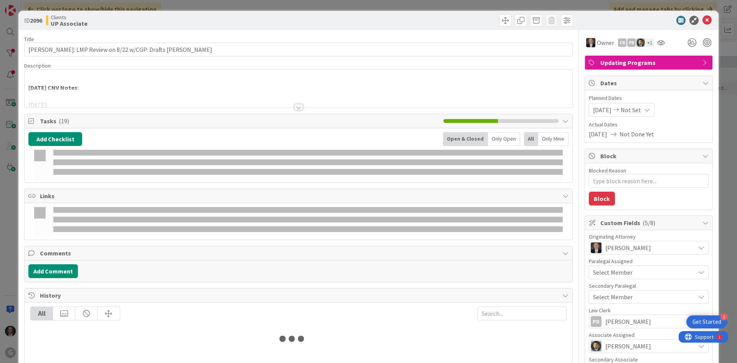
type textarea "x"
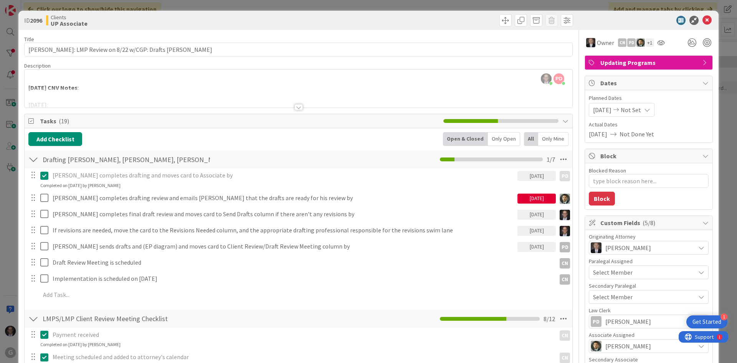
click at [295, 106] on div at bounding box center [298, 107] width 8 height 6
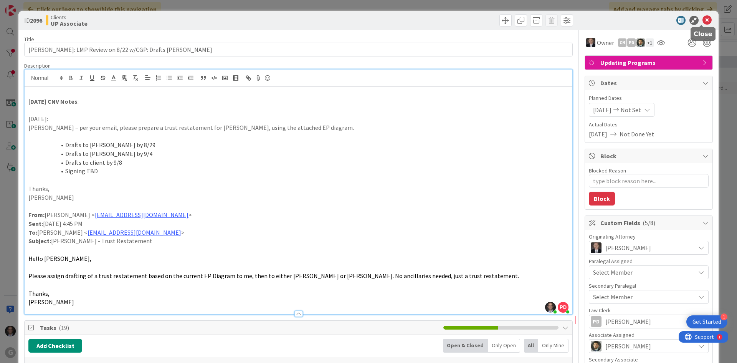
click at [702, 18] on icon at bounding box center [706, 20] width 9 height 9
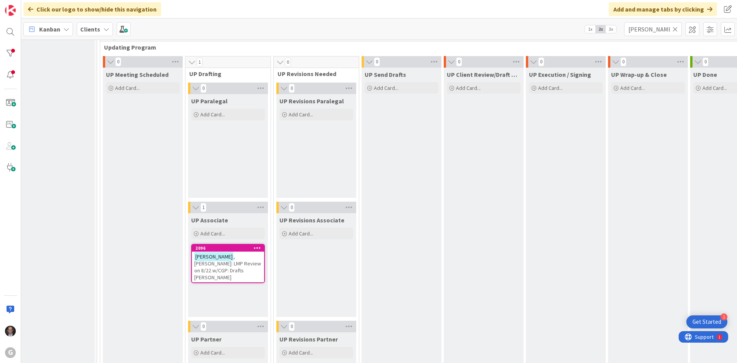
click at [675, 29] on icon at bounding box center [674, 29] width 5 height 7
click at [660, 31] on input "text" at bounding box center [653, 29] width 58 height 14
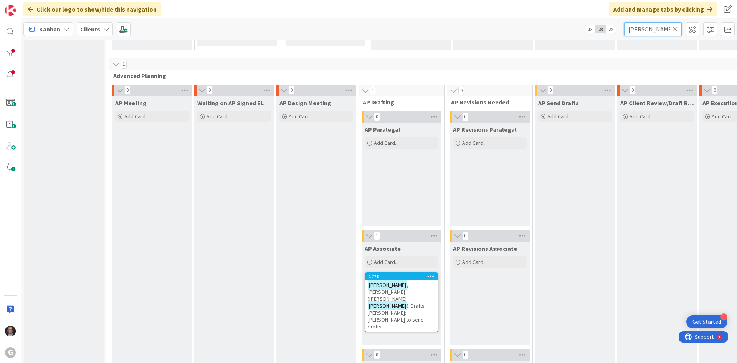
scroll to position [652, 0]
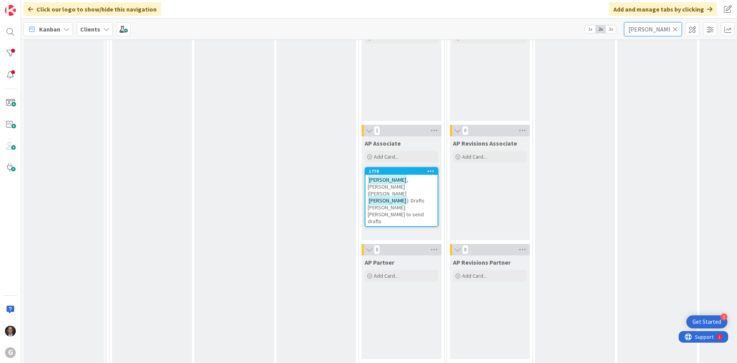
type input "[PERSON_NAME]"
click at [401, 181] on span ", [PERSON_NAME] ([PERSON_NAME]" at bounding box center [388, 186] width 41 height 21
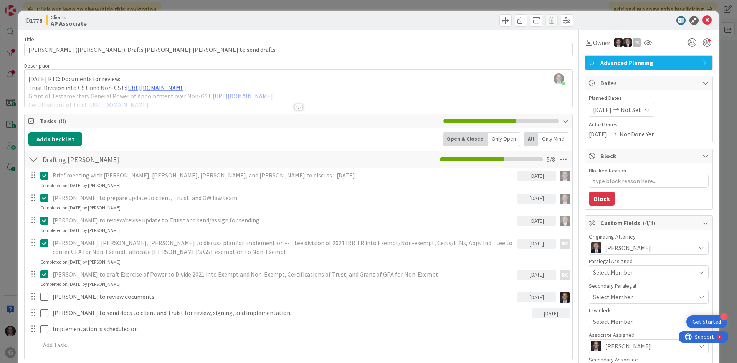
click at [296, 105] on div at bounding box center [298, 107] width 8 height 6
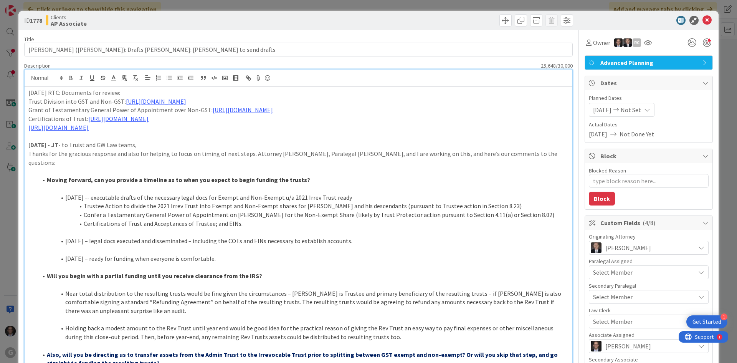
type textarea "x"
